Goal: Task Accomplishment & Management: Manage account settings

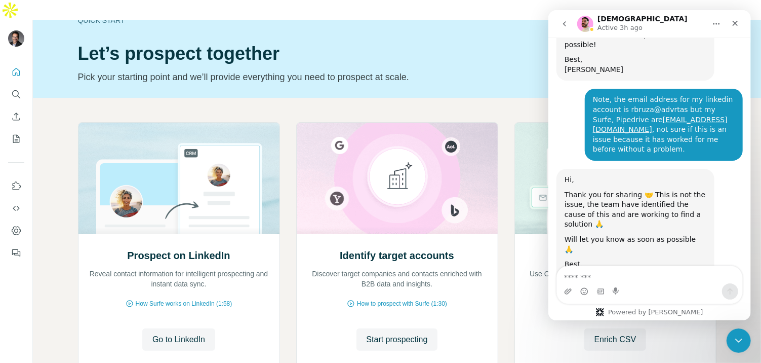
scroll to position [757, 0]
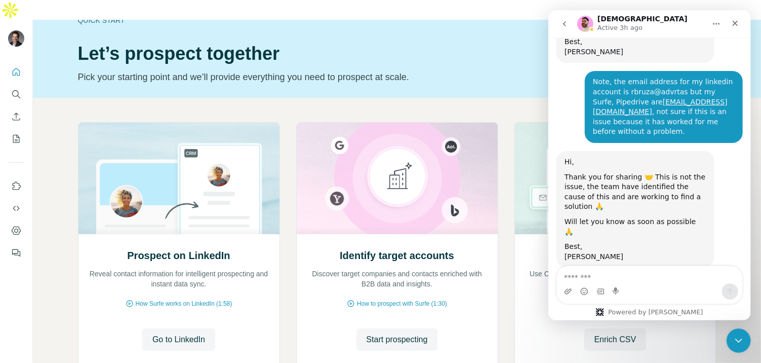
click at [596, 273] on textarea "Message…" at bounding box center [649, 274] width 185 height 17
click at [459, 44] on h1 "Let’s prospect together" at bounding box center [322, 54] width 488 height 20
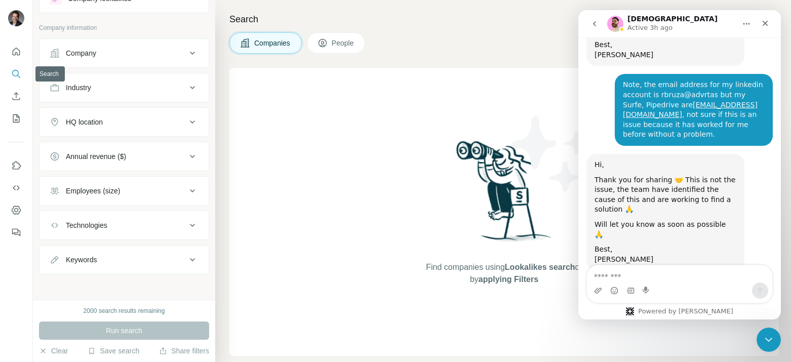
scroll to position [758, 0]
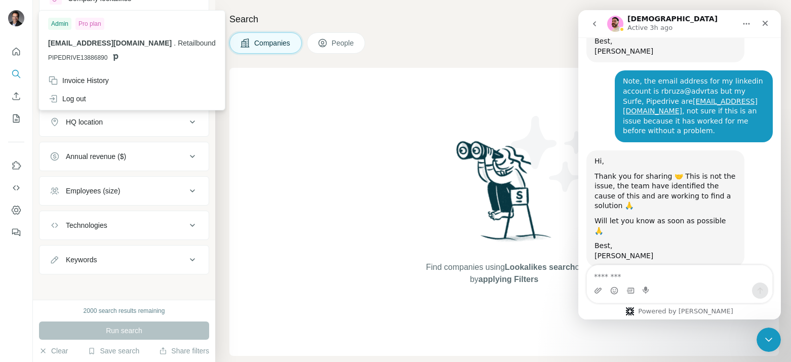
click at [25, 18] on div at bounding box center [17, 19] width 29 height 33
click at [19, 12] on img at bounding box center [16, 18] width 16 height 16
click at [86, 82] on div "Invoice History" at bounding box center [78, 80] width 61 height 10
click at [770, 24] on div "Close" at bounding box center [765, 23] width 18 height 18
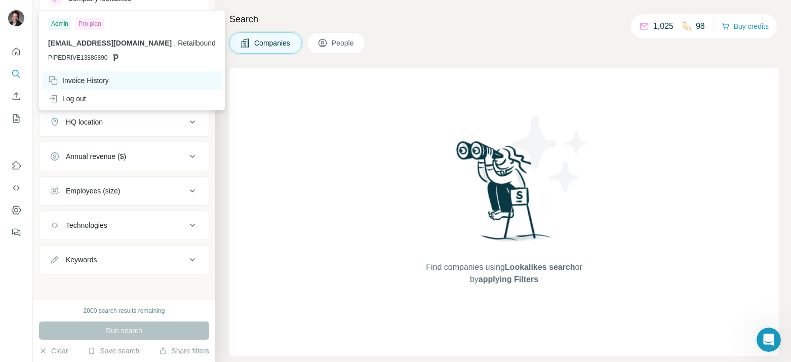
click at [104, 86] on div "Invoice History" at bounding box center [132, 80] width 180 height 18
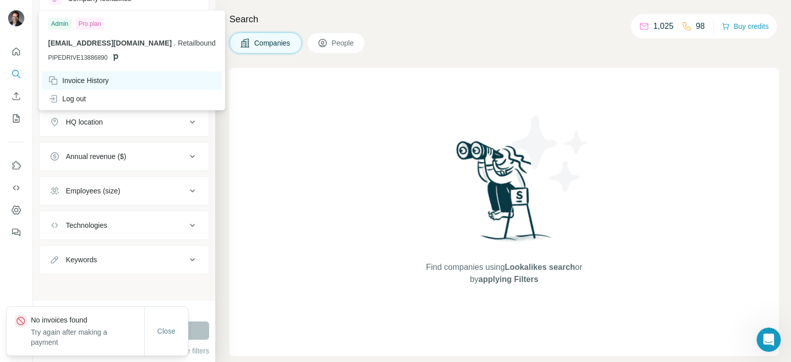
click at [73, 74] on div "Invoice History" at bounding box center [132, 80] width 180 height 18
click at [77, 77] on div "Invoice History" at bounding box center [78, 80] width 61 height 10
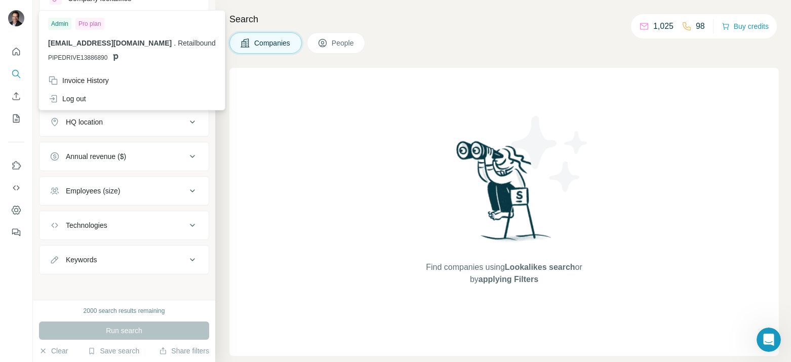
click at [96, 22] on div "Pro plan" at bounding box center [89, 24] width 29 height 12
click at [58, 23] on div "Admin" at bounding box center [59, 24] width 23 height 12
click at [88, 80] on div "Invoice History" at bounding box center [78, 80] width 61 height 10
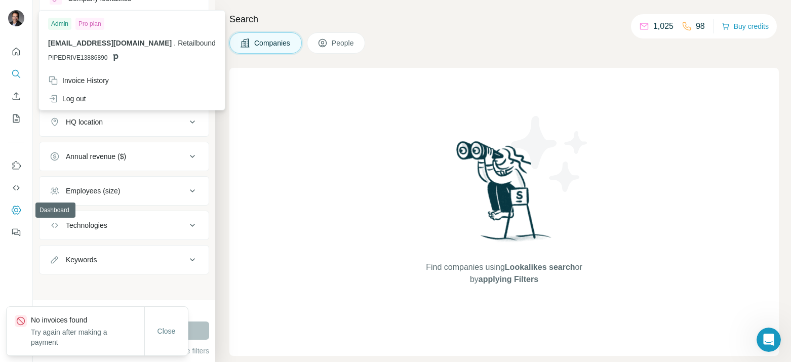
click at [16, 208] on icon "Dashboard" at bounding box center [16, 210] width 4 height 4
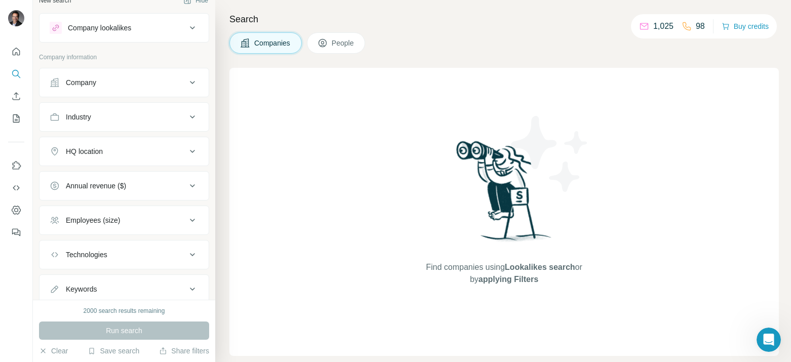
scroll to position [0, 0]
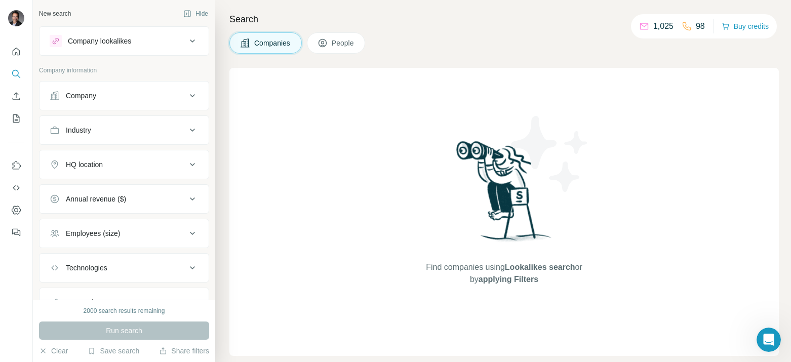
click at [370, 13] on h4 "Search" at bounding box center [504, 19] width 550 height 14
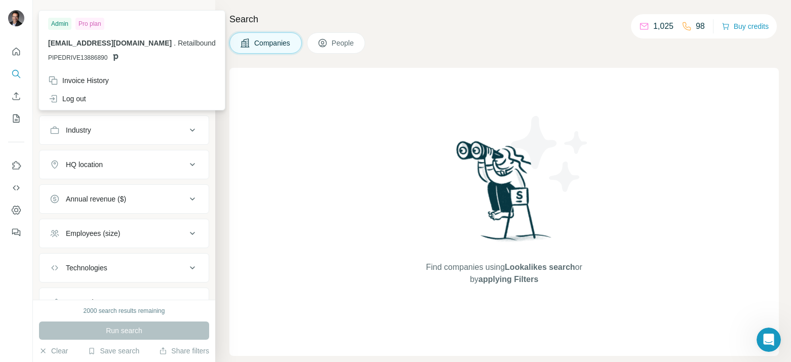
click at [21, 14] on img at bounding box center [16, 18] width 16 height 16
click at [14, 56] on icon "Quick start" at bounding box center [16, 52] width 10 height 10
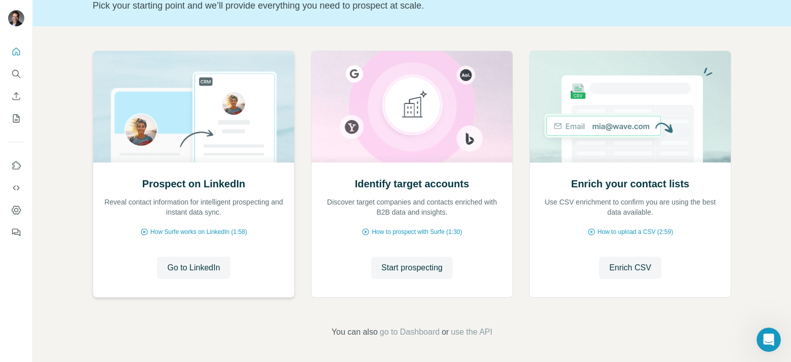
scroll to position [24, 0]
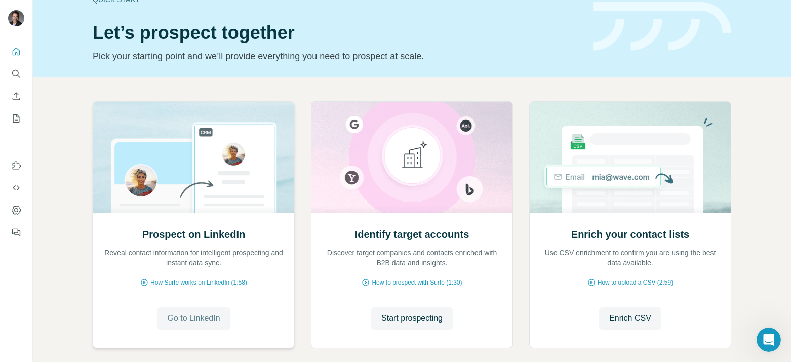
click at [198, 320] on span "Go to LinkedIn" at bounding box center [193, 319] width 53 height 12
